Goal: Browse casually

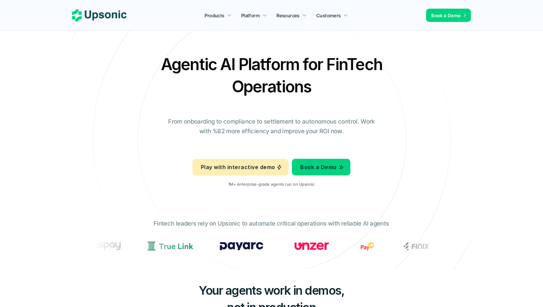
click at [389, 167] on div "Agentic AI Platform for FinTech Operations From onboarding to compliance to set…" at bounding box center [271, 123] width 389 height 140
click at [386, 85] on h2 "Agentic AI Platform for FinTech Operations" at bounding box center [271, 75] width 233 height 45
click at [223, 289] on span "Your agents work in demos," at bounding box center [272, 290] width 146 height 15
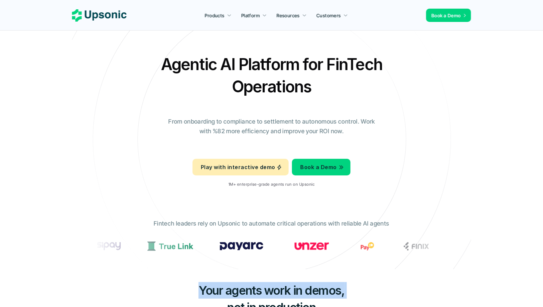
click at [223, 289] on span "Your agents work in demos," at bounding box center [272, 290] width 146 height 15
click at [247, 290] on span "Your agents work in demos," at bounding box center [272, 290] width 146 height 15
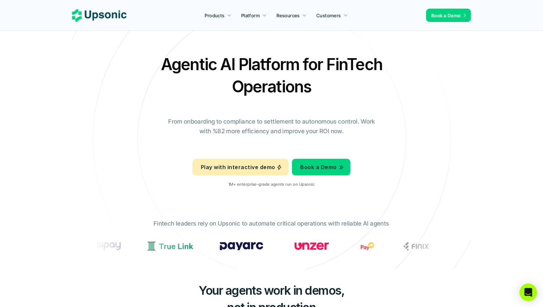
click at [525, 292] on div "Open Intercom Messenger" at bounding box center [529, 293] width 18 height 18
